Goal: Transaction & Acquisition: Download file/media

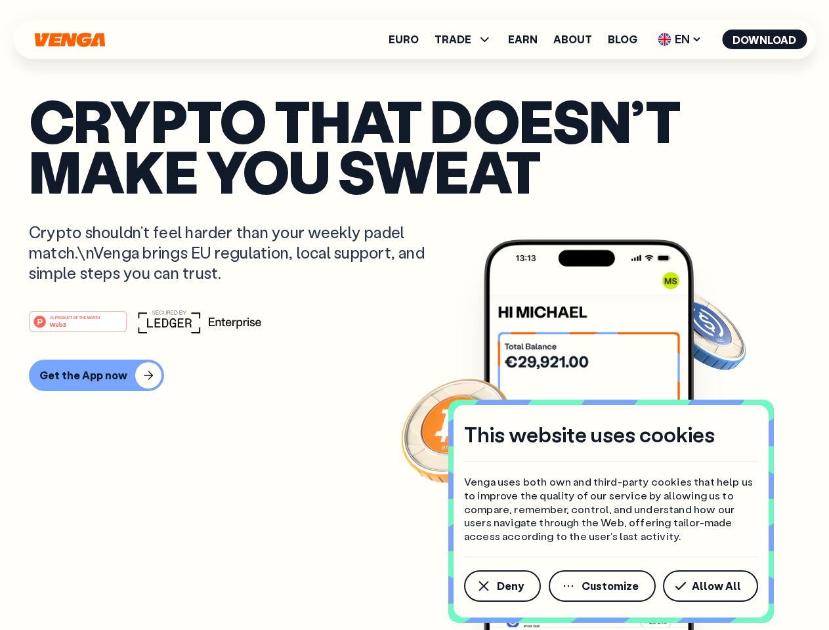
click at [414, 315] on div "#1 PRODUCT OF THE MONTH Web3" at bounding box center [414, 322] width 771 height 24
click at [501, 586] on span "Deny" at bounding box center [510, 586] width 27 height 10
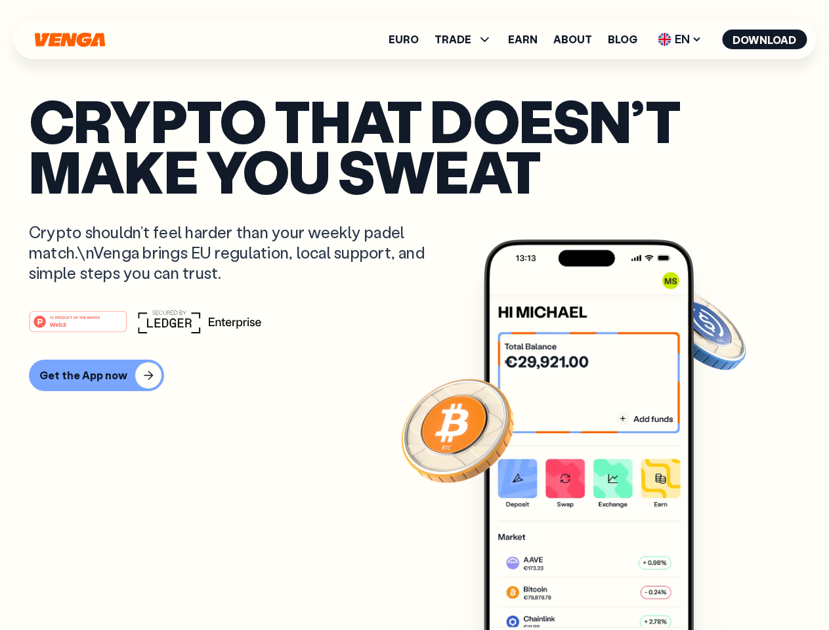
click at [603, 586] on img at bounding box center [589, 459] width 210 height 440
click at [713, 586] on article "Crypto that doesn’t make you sweat Crypto shouldn’t feel harder than your weekl…" at bounding box center [414, 341] width 771 height 492
click at [467, 39] on span "TRADE" at bounding box center [452, 39] width 37 height 10
click at [680, 39] on span "EN" at bounding box center [679, 39] width 53 height 21
click at [764, 39] on button "Download" at bounding box center [764, 40] width 85 height 20
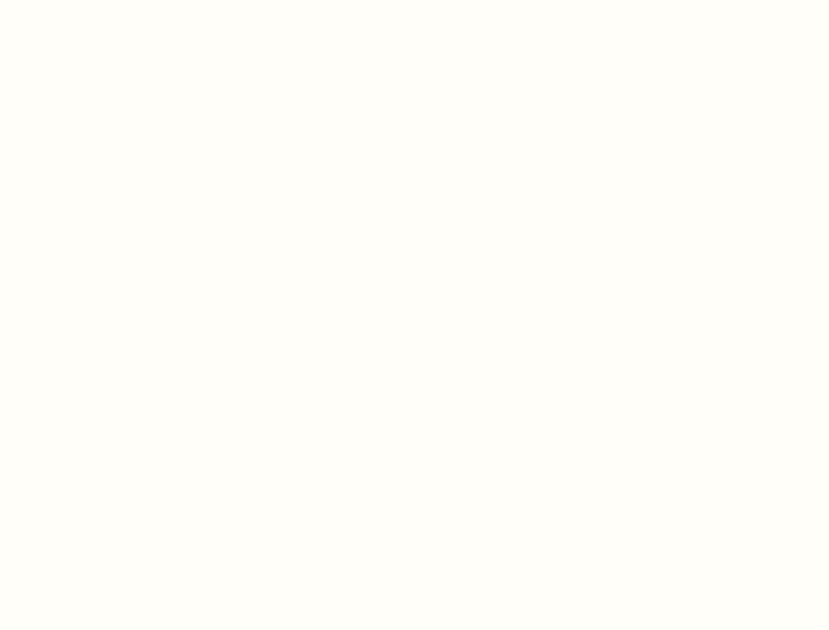
click at [94, 0] on html "This website uses cookies Venga uses both own and third-party cookies that help…" at bounding box center [414, 0] width 829 height 0
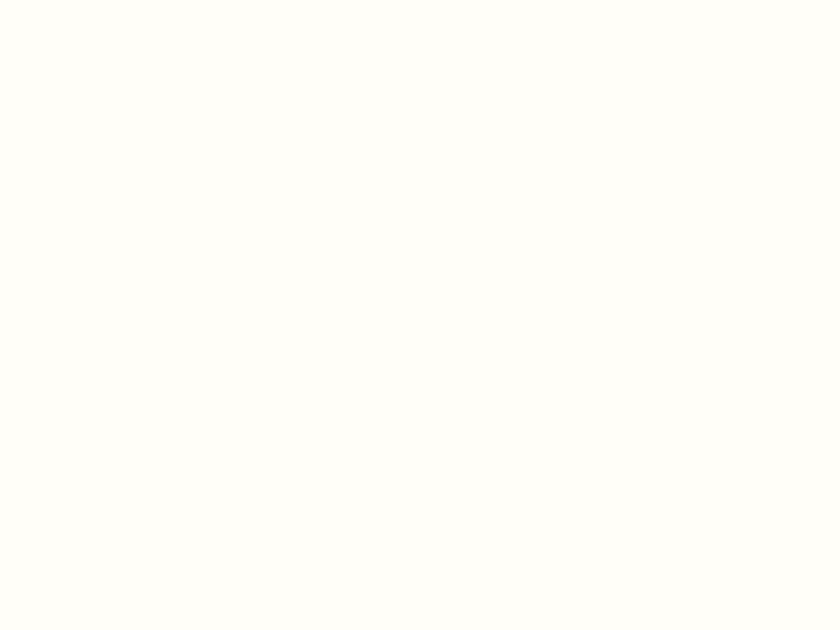
click at [80, 0] on html "This website uses cookies Venga uses both own and third-party cookies that help…" at bounding box center [420, 0] width 840 height 0
